Goal: Task Accomplishment & Management: Use online tool/utility

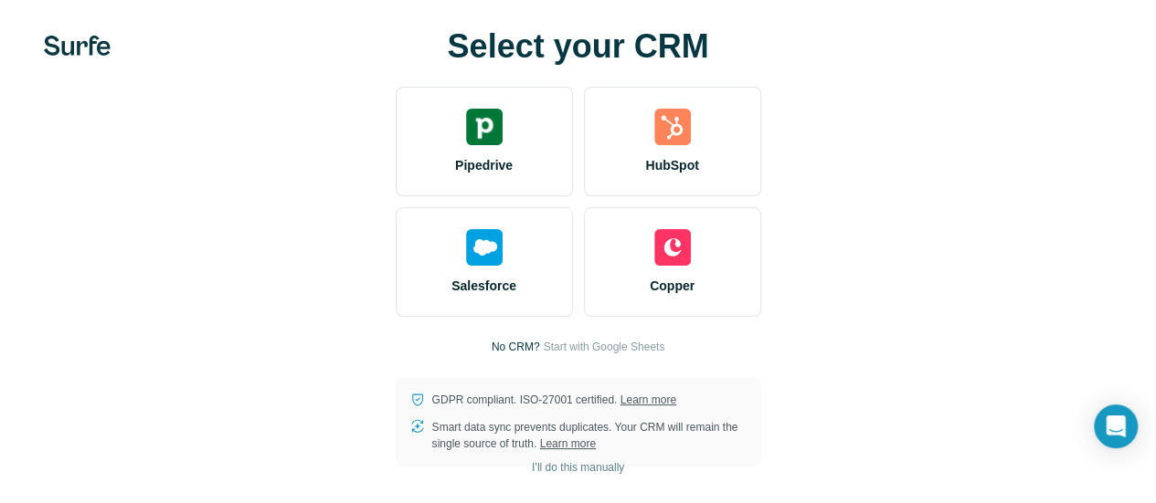
scroll to position [16, 0]
click at [543, 343] on span "Start with Google Sheets" at bounding box center [604, 347] width 122 height 16
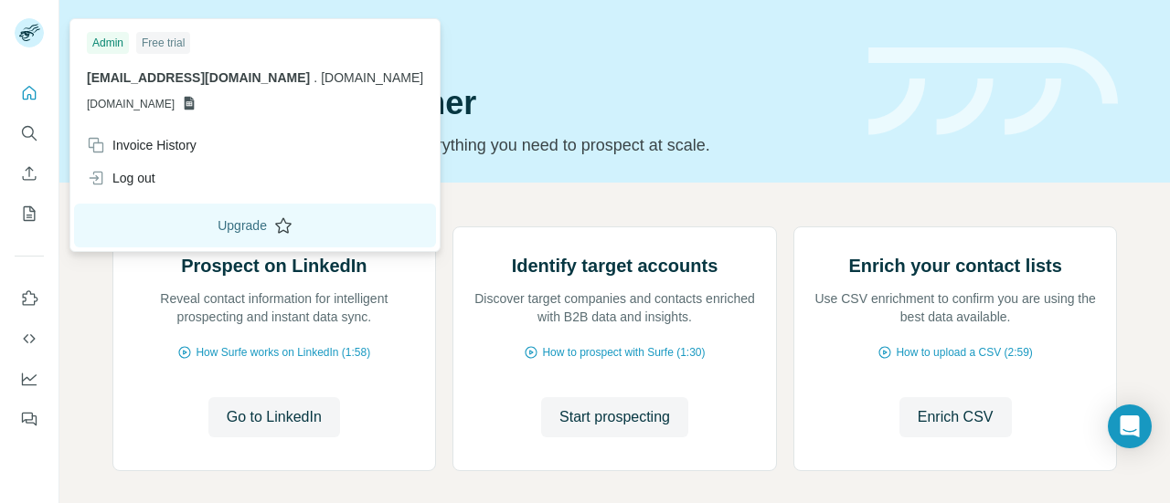
click at [216, 224] on button "Upgrade" at bounding box center [255, 226] width 362 height 44
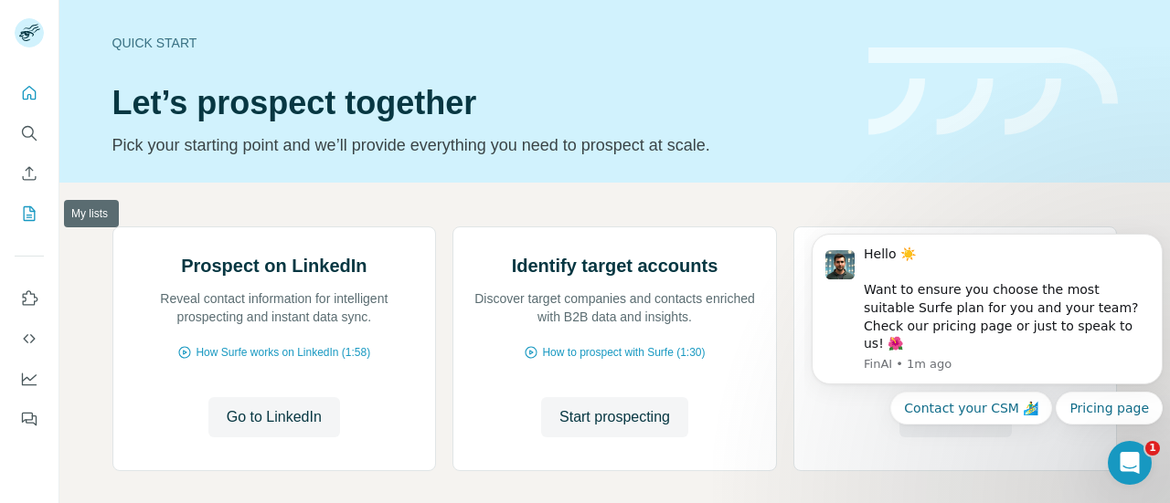
click at [34, 217] on icon "My lists" at bounding box center [30, 214] width 12 height 15
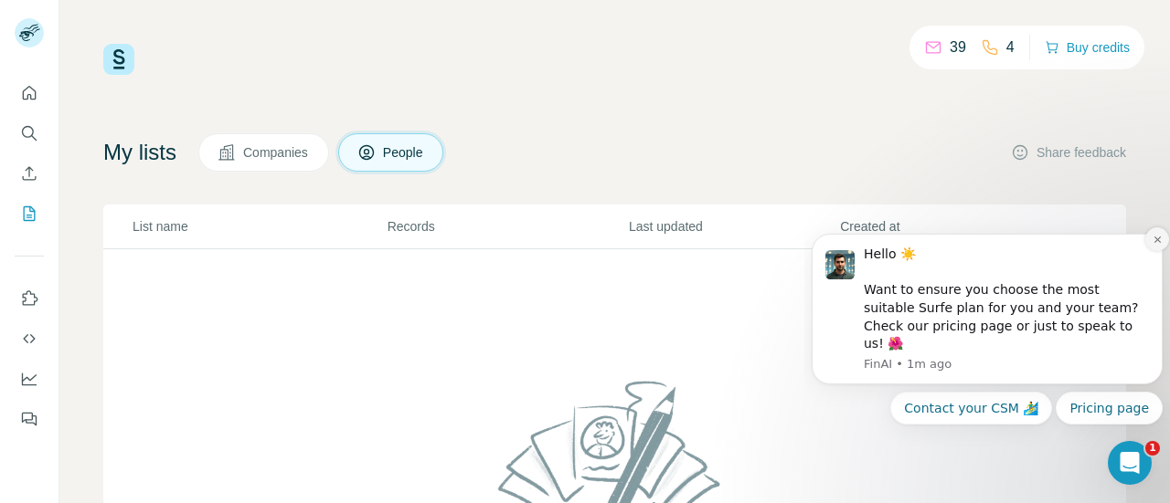
click at [1151, 251] on button "Dismiss notification" at bounding box center [1157, 240] width 24 height 24
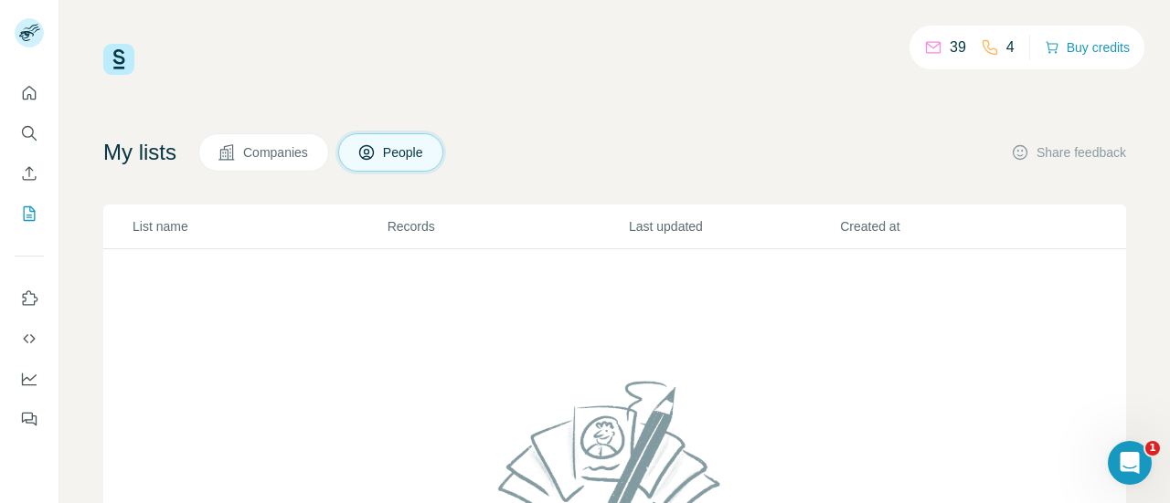
click at [397, 152] on span "People" at bounding box center [404, 152] width 42 height 18
click at [37, 224] on button "My lists" at bounding box center [29, 213] width 29 height 33
